Goal: Task Accomplishment & Management: Use online tool/utility

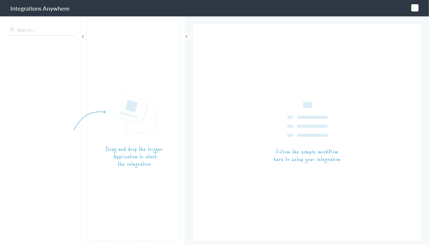
type input "LEX Reception - Clio"
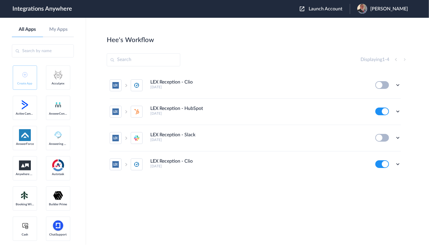
click at [325, 11] on button "Launch Account" at bounding box center [324, 9] width 50 height 6
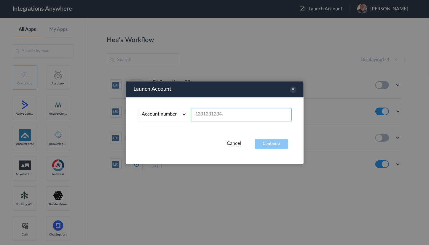
click at [226, 114] on input "text" at bounding box center [241, 114] width 101 height 13
paste input "7043269749"
type input "7043269749"
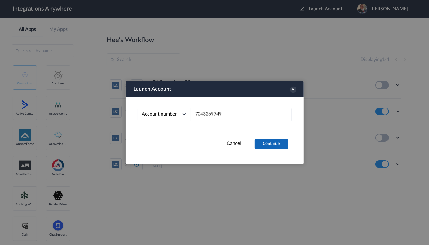
click at [274, 142] on button "Continue" at bounding box center [270, 144] width 33 height 10
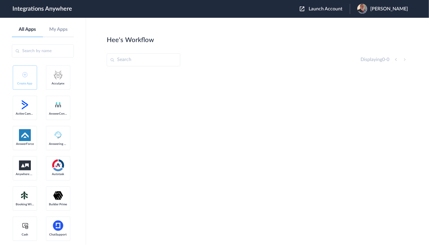
click at [377, 11] on span "Jason Marsteller" at bounding box center [389, 9] width 38 height 6
click at [368, 24] on link "My Account" at bounding box center [365, 24] width 23 height 4
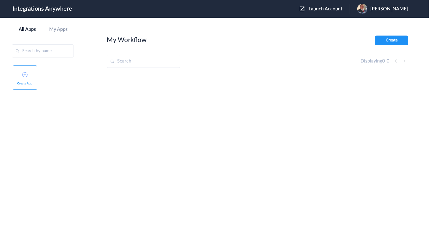
click at [377, 8] on span "[PERSON_NAME]" at bounding box center [389, 9] width 38 height 6
click at [362, 28] on li "Logout" at bounding box center [382, 24] width 64 height 11
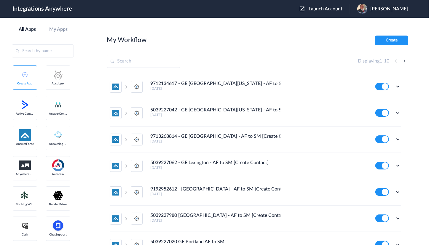
click at [317, 9] on span "Launch Account" at bounding box center [325, 9] width 34 height 5
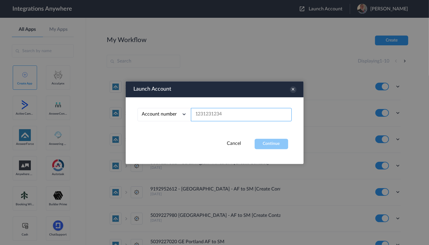
click at [219, 116] on input "text" at bounding box center [241, 114] width 101 height 13
paste input "7043269749"
type input "7043269749"
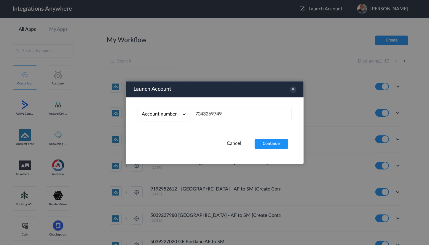
click at [271, 150] on div "Launch Account Account number Account number Email address 7043269749 Cancel Co…" at bounding box center [215, 122] width 178 height 83
click at [271, 145] on button "Continue" at bounding box center [270, 144] width 33 height 10
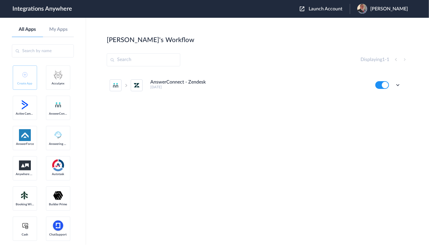
drag, startPoint x: 317, startPoint y: 55, endPoint x: 298, endPoint y: 58, distance: 19.8
click at [317, 55] on div "Displaying 1 - 1" at bounding box center [257, 59] width 301 height 13
click at [399, 86] on icon at bounding box center [398, 85] width 6 height 6
click at [386, 107] on li "Task history" at bounding box center [381, 109] width 39 height 11
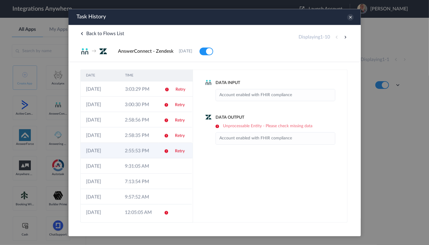
click at [127, 150] on td "2:55:53 PM" at bounding box center [138, 150] width 39 height 15
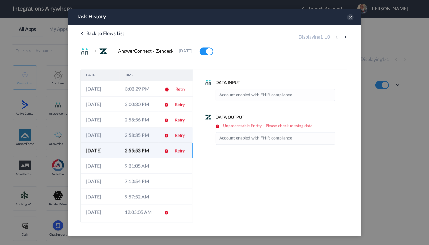
click at [129, 139] on td "2:58:35 PM" at bounding box center [138, 134] width 39 height 15
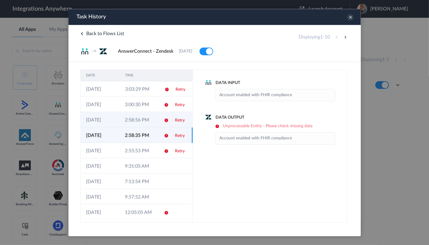
click at [131, 123] on td "2:58:56 PM" at bounding box center [138, 119] width 39 height 15
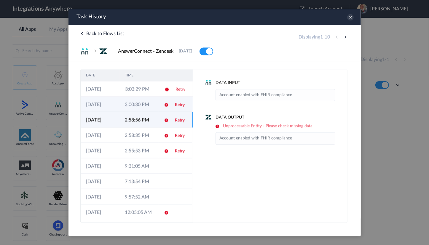
click at [133, 108] on td "3:00:30 PM" at bounding box center [138, 104] width 39 height 15
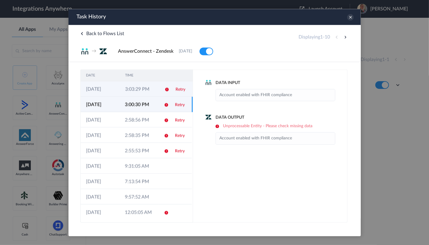
click at [137, 94] on td "3:03:29 PM" at bounding box center [138, 88] width 39 height 15
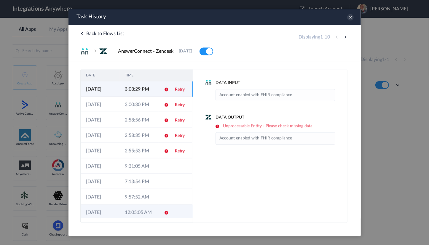
click at [141, 217] on td "12:05:05 AM" at bounding box center [138, 211] width 39 height 15
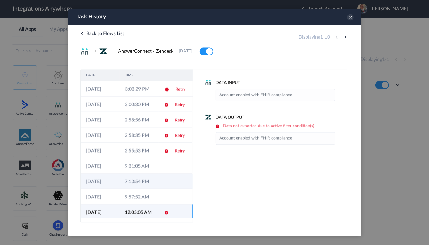
click at [141, 182] on td "7:13:54 PM" at bounding box center [138, 181] width 39 height 15
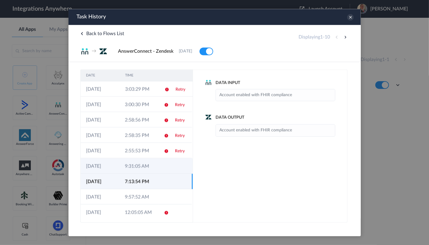
click at [139, 163] on td "9:31:05 AM" at bounding box center [138, 165] width 39 height 15
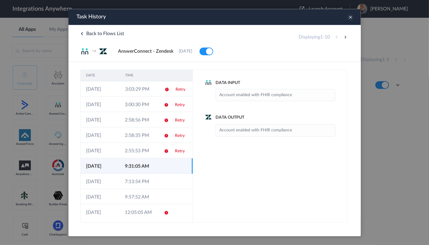
click at [349, 15] on icon at bounding box center [350, 17] width 7 height 7
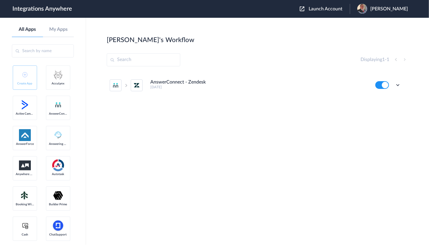
click at [289, 52] on section "[PERSON_NAME]'s Workflow Create Displaying 1 - 1 AnswerConnect - Zendesk [DATE]…" at bounding box center [257, 149] width 301 height 227
click at [397, 81] on div "Edit Task history Delete" at bounding box center [387, 85] width 25 height 8
click at [396, 85] on icon at bounding box center [398, 85] width 6 height 6
click at [386, 108] on link "Task history" at bounding box center [380, 110] width 28 height 4
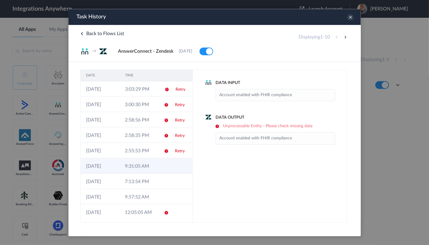
click at [145, 170] on td "9:31:05 AM" at bounding box center [138, 165] width 39 height 15
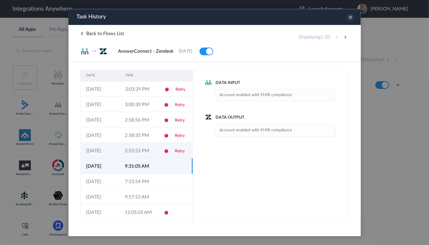
click at [142, 156] on td "2:55:53 PM" at bounding box center [138, 150] width 39 height 15
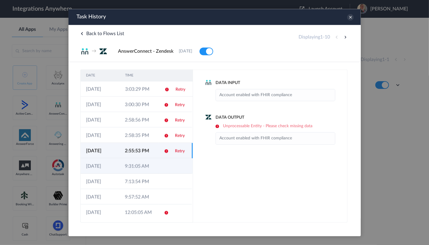
click at [133, 170] on td "9:31:05 AM" at bounding box center [138, 165] width 39 height 15
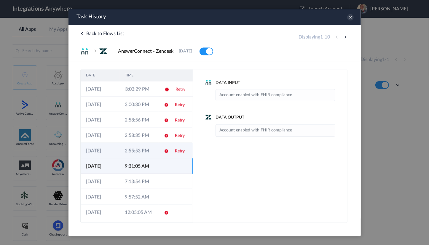
click at [139, 149] on td "2:55:53 PM" at bounding box center [138, 150] width 39 height 15
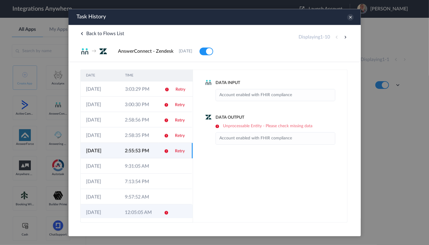
click at [131, 207] on td "12:05:05 AM" at bounding box center [138, 211] width 39 height 15
click at [134, 149] on td "2:55:53 PM" at bounding box center [138, 150] width 39 height 15
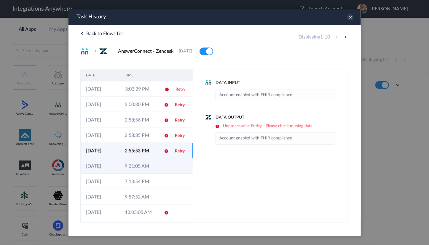
click at [132, 166] on td "9:31:05 AM" at bounding box center [138, 165] width 39 height 15
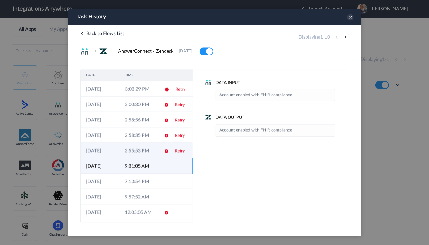
click at [133, 151] on td "2:55:53 PM" at bounding box center [138, 150] width 39 height 15
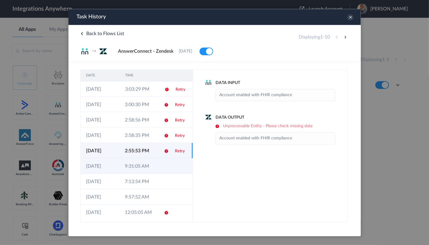
click at [132, 163] on td "9:31:05 AM" at bounding box center [138, 165] width 39 height 15
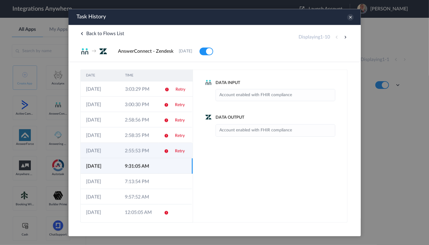
click at [136, 154] on td "2:55:53 PM" at bounding box center [138, 150] width 39 height 15
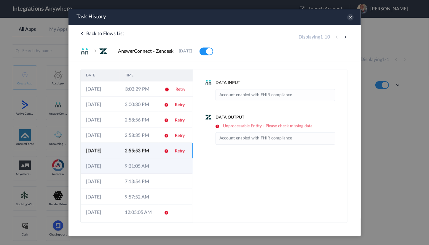
click at [135, 164] on td "9:31:05 AM" at bounding box center [138, 165] width 39 height 15
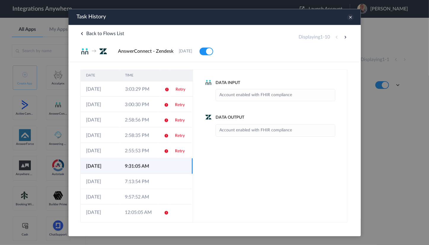
click at [350, 16] on icon at bounding box center [350, 17] width 7 height 7
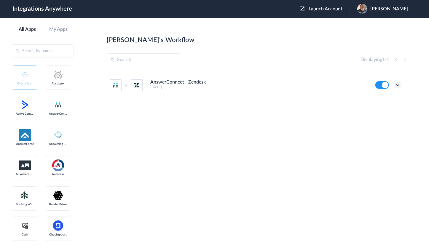
click at [399, 85] on icon at bounding box center [398, 85] width 6 height 6
click at [385, 99] on li "Edit" at bounding box center [381, 98] width 39 height 11
click at [397, 84] on icon at bounding box center [398, 85] width 6 height 6
click at [388, 106] on li "Task history" at bounding box center [381, 109] width 39 height 11
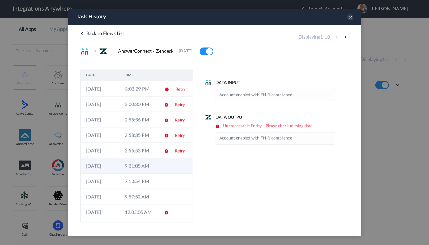
click at [127, 161] on td "9:31:05 AM" at bounding box center [138, 165] width 39 height 15
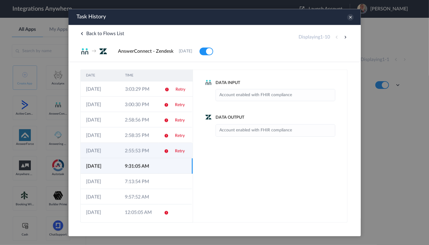
click at [127, 151] on td "2:55:53 PM" at bounding box center [138, 150] width 39 height 15
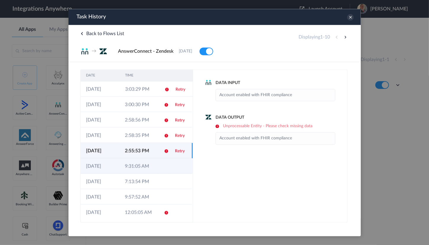
click at [130, 166] on td "9:31:05 AM" at bounding box center [138, 165] width 39 height 15
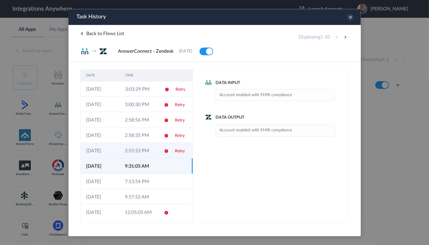
click at [114, 156] on td "[DATE]" at bounding box center [99, 150] width 39 height 15
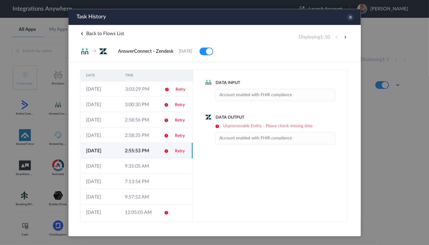
click at [121, 143] on td "2:55:53 PM" at bounding box center [138, 150] width 39 height 15
click at [123, 142] on td "2:58:35 PM" at bounding box center [138, 134] width 39 height 15
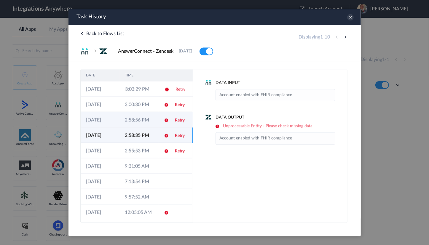
click at [134, 118] on td "2:58:56 PM" at bounding box center [138, 119] width 39 height 15
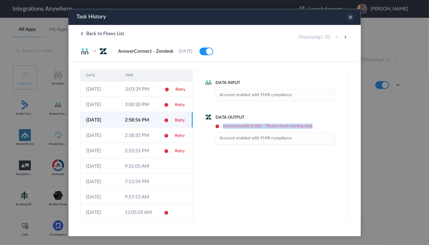
drag, startPoint x: 316, startPoint y: 124, endPoint x: 220, endPoint y: 125, distance: 96.0
click at [220, 125] on h6 "Unprocessable Entity - Please check missing data" at bounding box center [275, 126] width 120 height 5
copy h6 "Unprocessable Entity - Please check missing data"
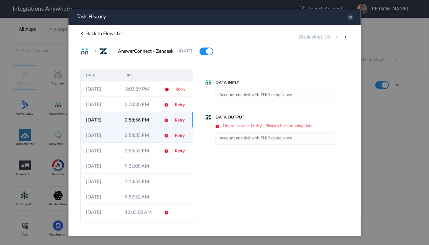
click at [136, 134] on td "2:58:35 PM" at bounding box center [138, 134] width 39 height 15
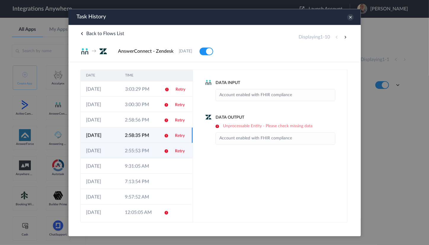
click at [135, 145] on td "2:55:53 PM" at bounding box center [138, 150] width 39 height 15
click at [138, 129] on td "2:58:35 PM" at bounding box center [138, 134] width 39 height 15
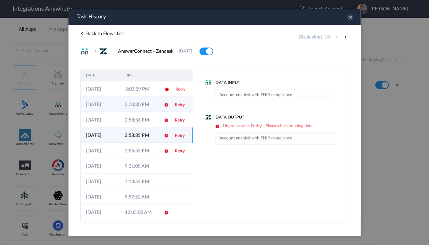
click at [139, 111] on td "3:00:30 PM" at bounding box center [138, 104] width 39 height 15
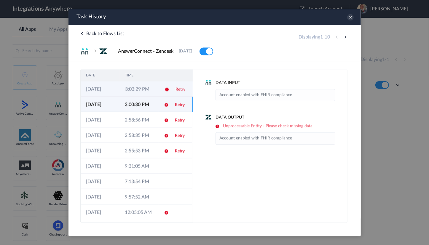
click at [139, 91] on td "3:03:29 PM" at bounding box center [138, 88] width 39 height 15
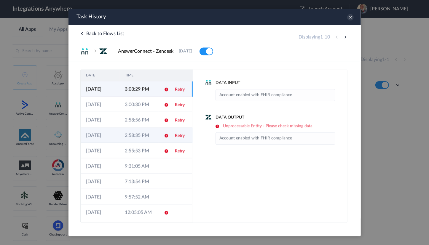
click at [138, 135] on td "2:58:35 PM" at bounding box center [138, 134] width 39 height 15
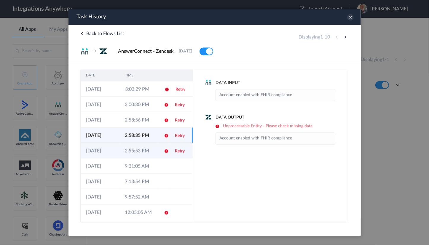
click at [130, 148] on td "2:55:53 PM" at bounding box center [138, 150] width 39 height 15
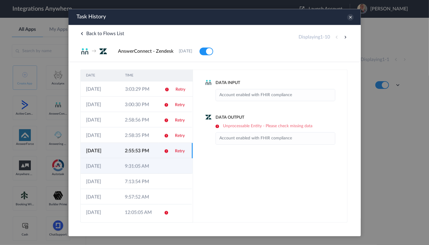
drag, startPoint x: 135, startPoint y: 166, endPoint x: 137, endPoint y: 162, distance: 4.7
click at [135, 166] on td "9:31:05 AM" at bounding box center [138, 165] width 39 height 15
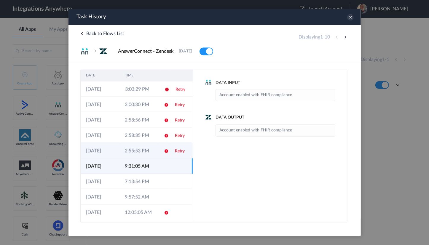
click at [139, 150] on td "2:55:53 PM" at bounding box center [138, 150] width 39 height 15
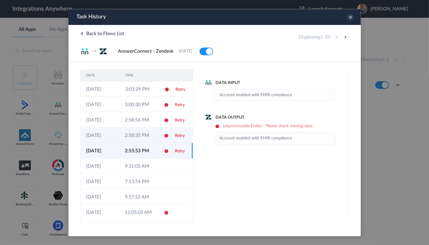
click at [133, 133] on td "2:58:35 PM" at bounding box center [138, 134] width 39 height 15
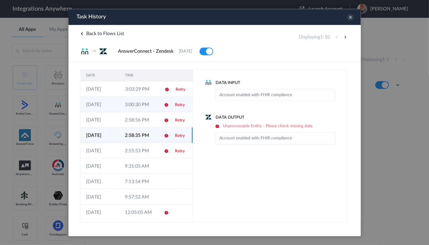
click at [135, 111] on td "3:00:30 PM" at bounding box center [138, 104] width 39 height 15
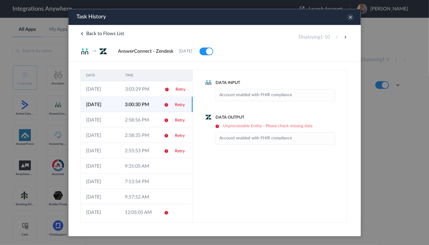
click at [136, 98] on td "3:00:30 PM" at bounding box center [138, 104] width 39 height 15
click at [136, 185] on td "7:13:54 PM" at bounding box center [138, 181] width 39 height 15
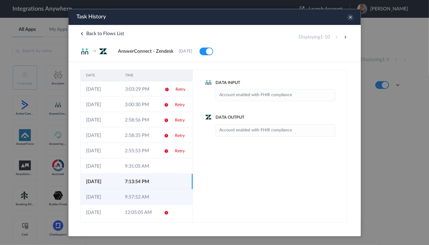
click at [137, 197] on td "9:57:52 AM" at bounding box center [138, 196] width 39 height 15
click at [139, 180] on td "7:13:54 PM" at bounding box center [138, 181] width 39 height 15
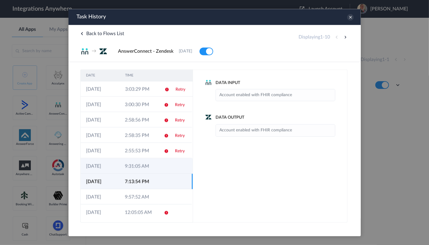
click at [140, 164] on td "9:31:05 AM" at bounding box center [138, 165] width 39 height 15
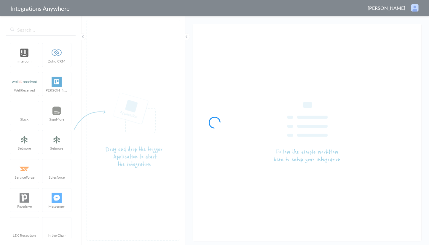
type input "AnswerConnect - Zendesk"
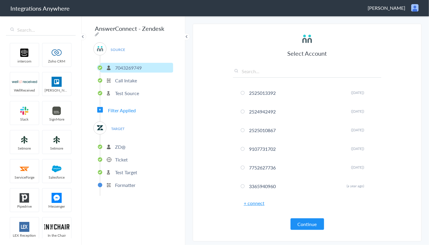
click at [118, 158] on p "Ticket" at bounding box center [121, 159] width 13 height 7
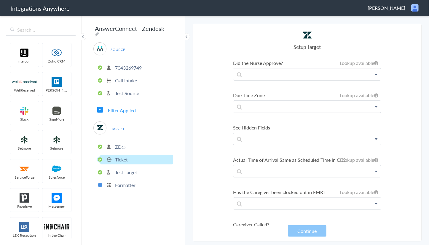
scroll to position [1481, 0]
